Goal: Navigation & Orientation: Find specific page/section

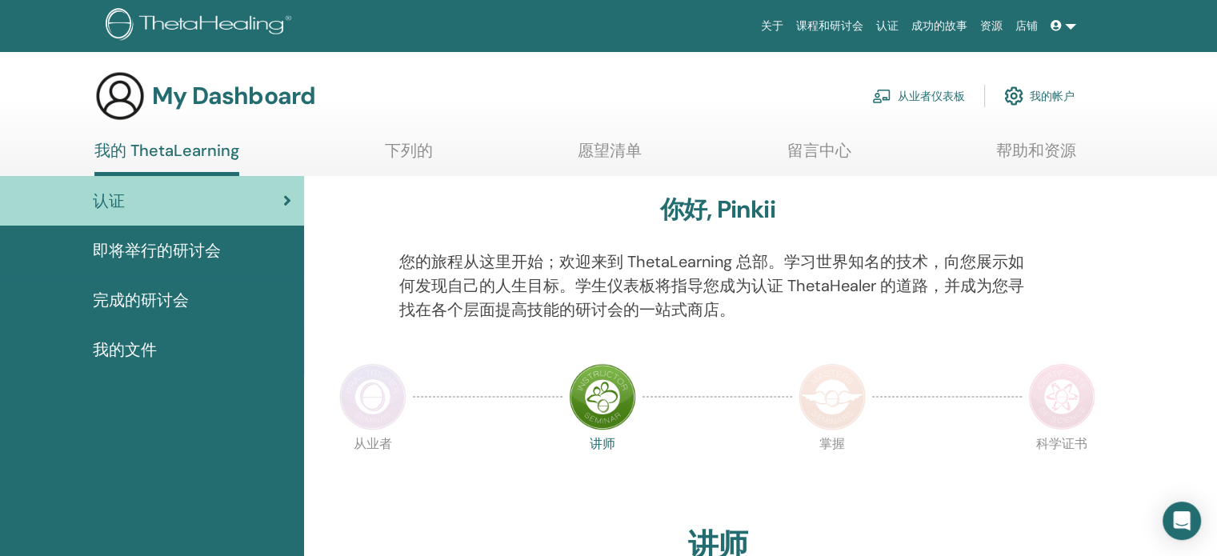
click at [206, 256] on span "即将举行的研讨会" at bounding box center [157, 250] width 128 height 24
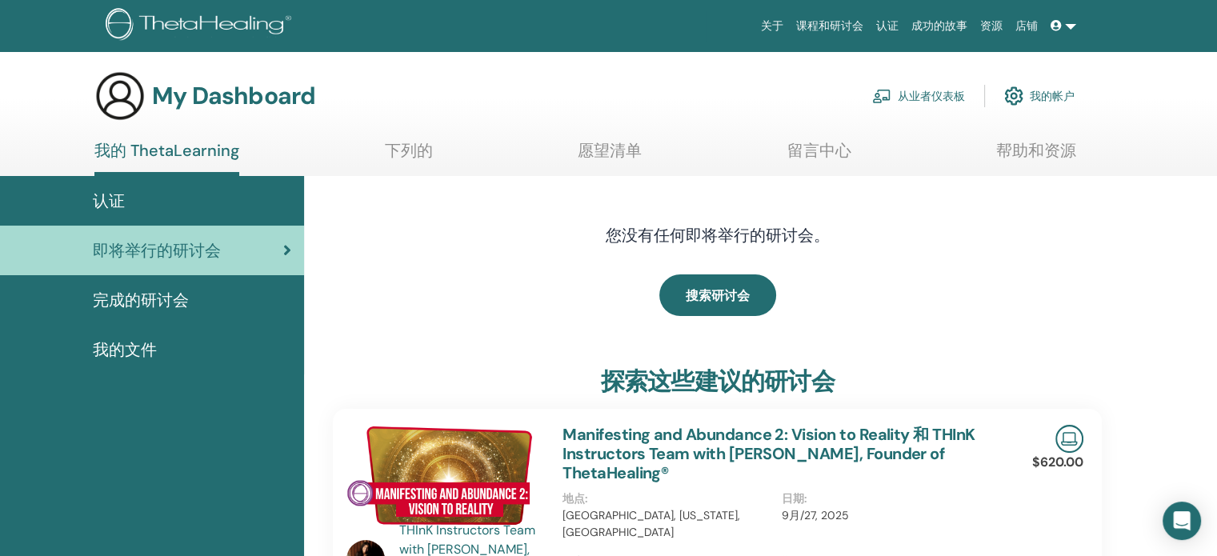
click at [406, 156] on link "下列的" at bounding box center [409, 156] width 48 height 31
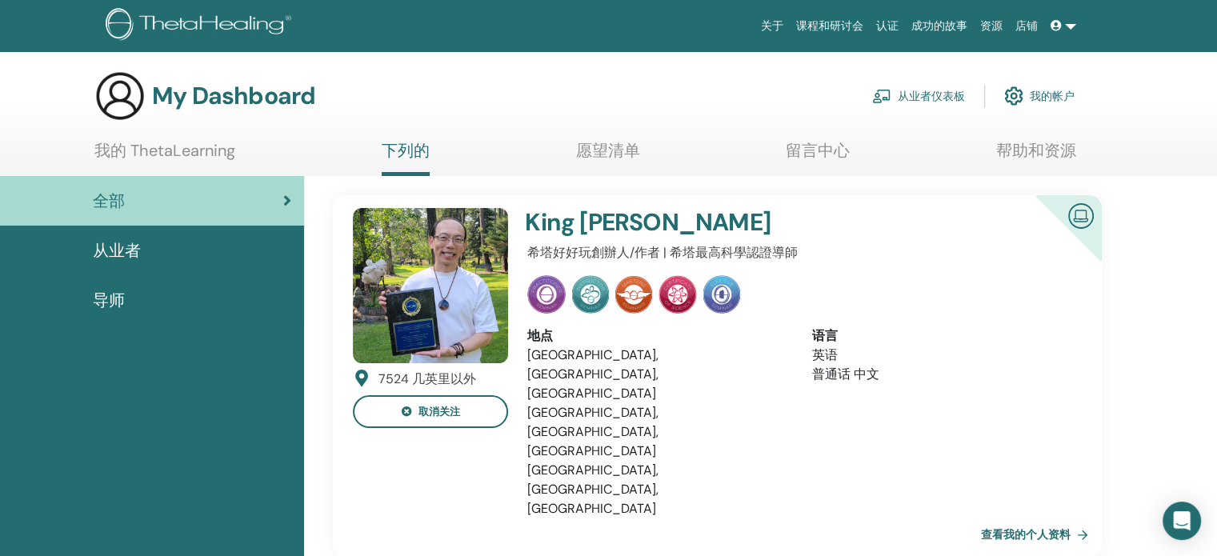
click at [919, 100] on link "从业者仪表板" at bounding box center [918, 95] width 93 height 35
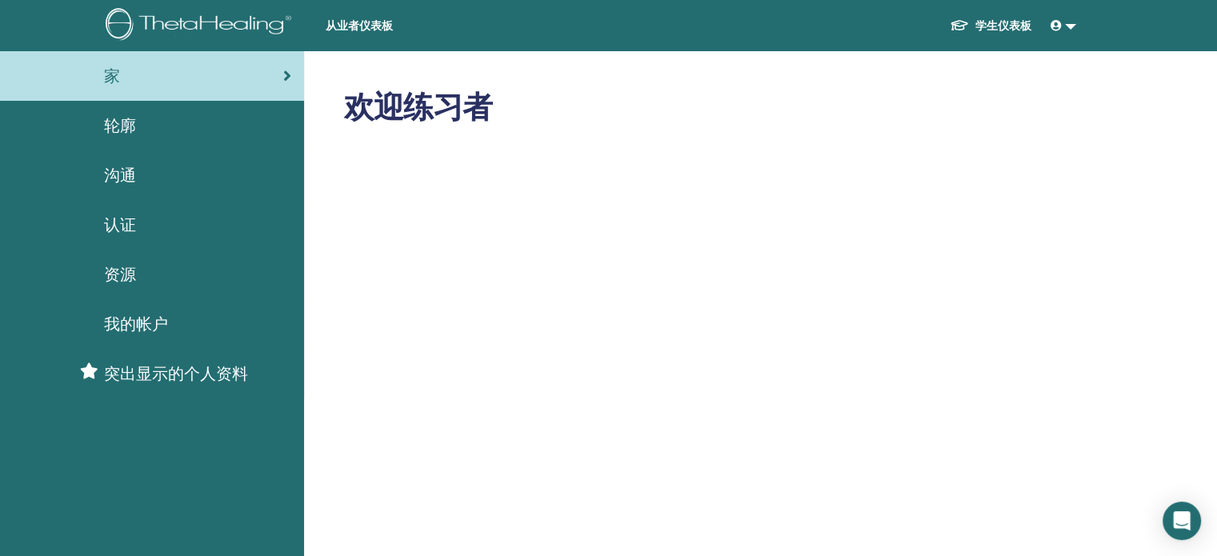
click at [978, 12] on link "学生仪表板" at bounding box center [990, 26] width 107 height 30
click at [986, 27] on link "学生仪表板" at bounding box center [990, 26] width 107 height 30
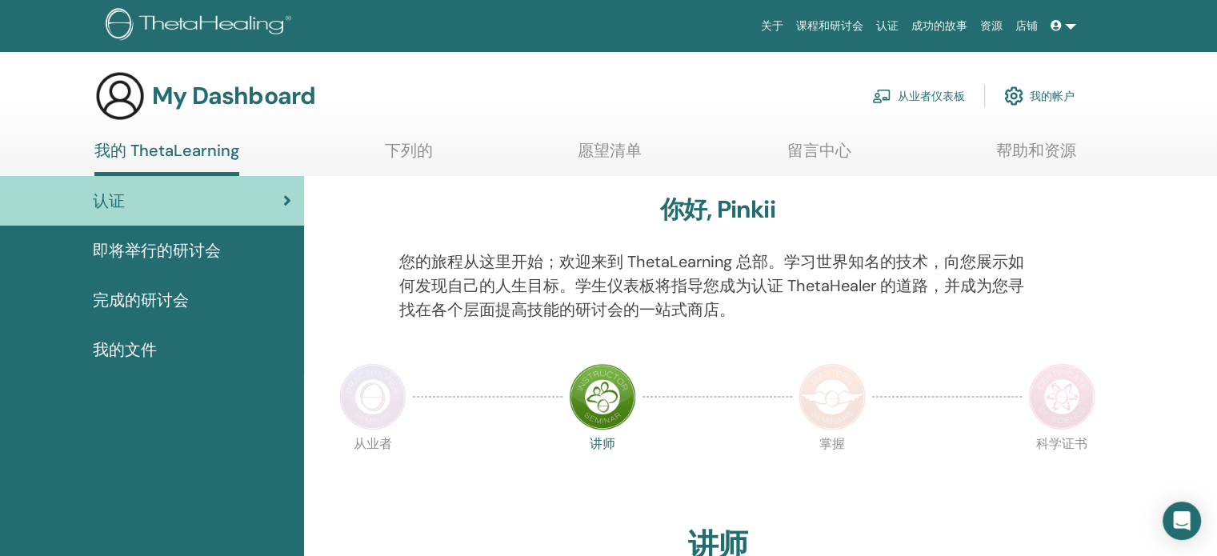
click at [1195, 124] on section "My Dashboard 从业者仪表板 我的帐户 我的 ThetaLearning 下列的 愿望清单 留言中心" at bounding box center [608, 123] width 1217 height 106
